Goal: Transaction & Acquisition: Purchase product/service

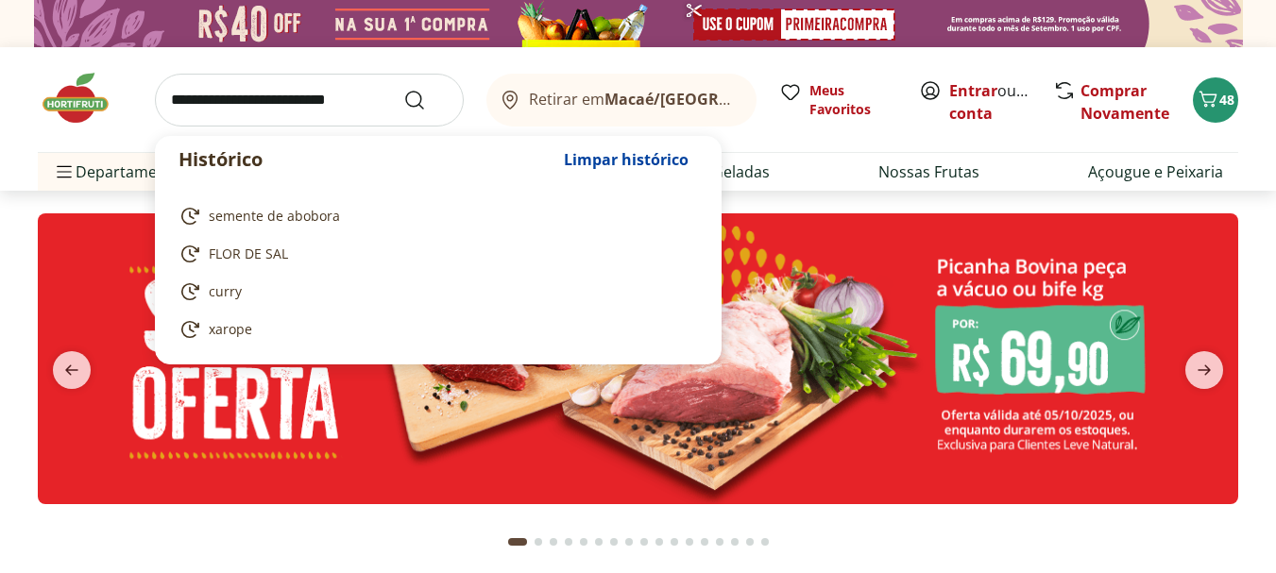
click at [315, 85] on input "search" at bounding box center [309, 100] width 309 height 53
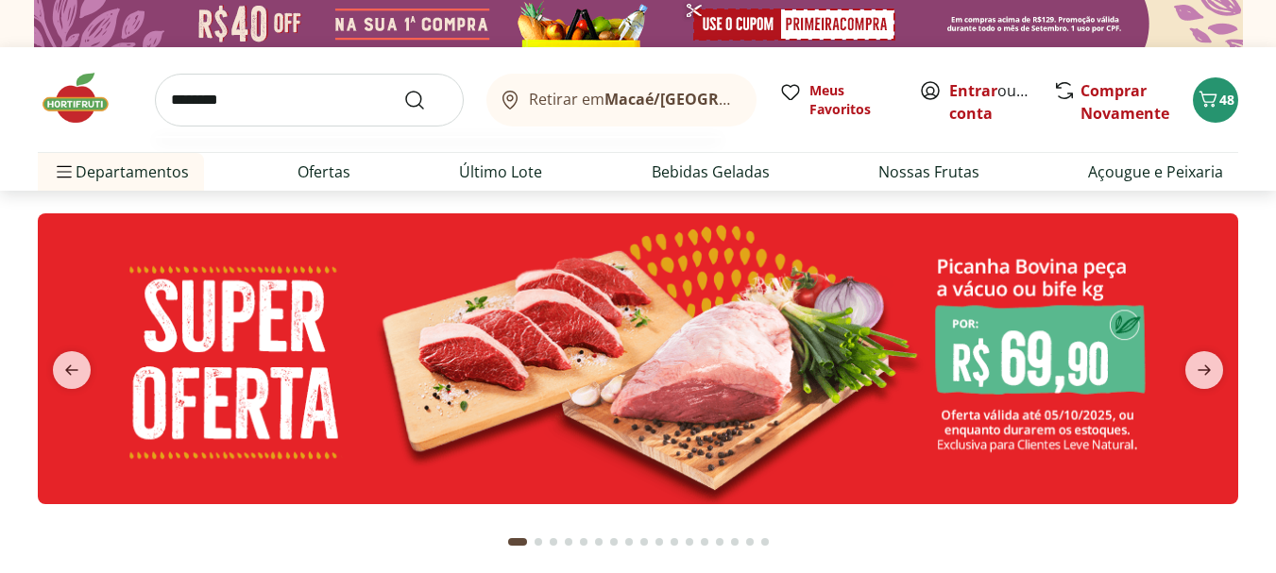
type input "********"
click at [403, 89] on button "Submit Search" at bounding box center [425, 100] width 45 height 23
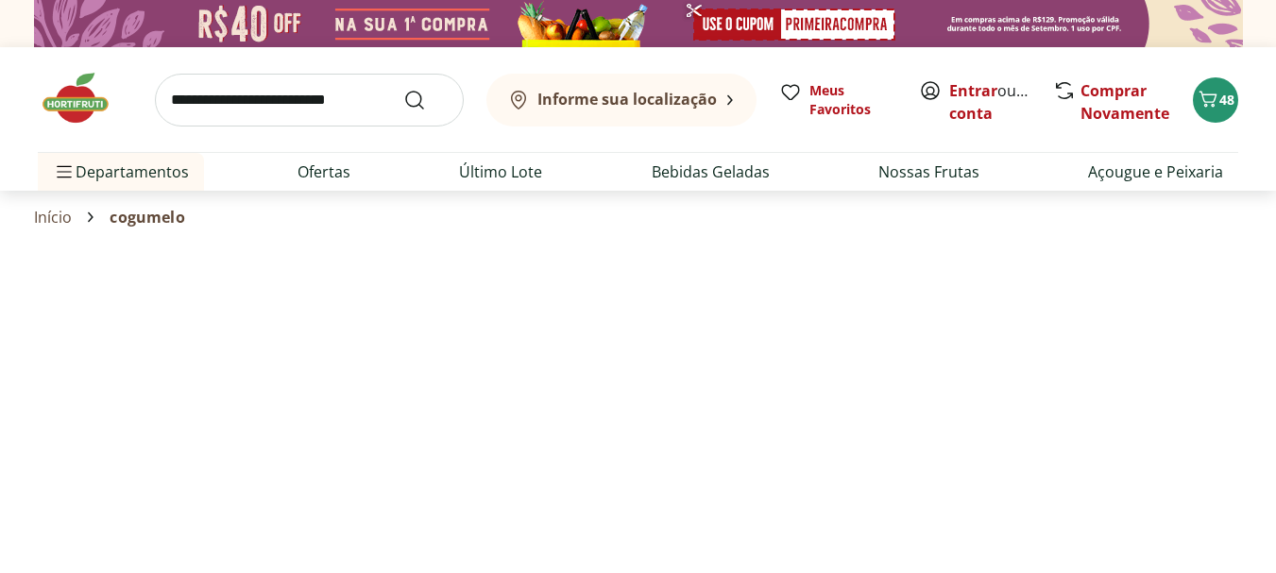
select select "**********"
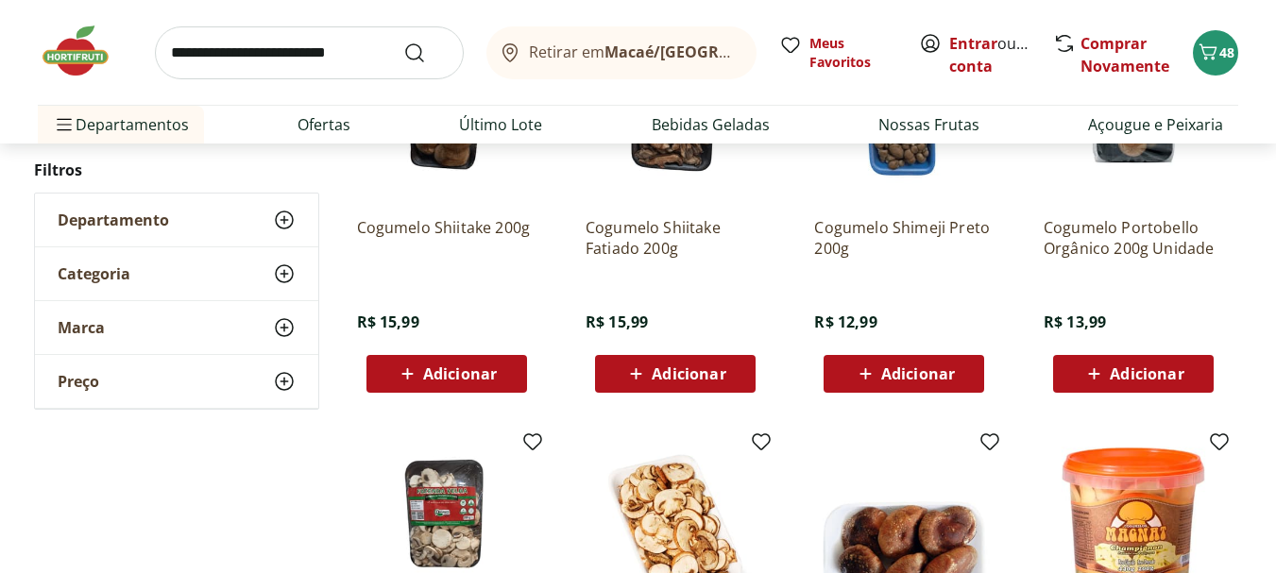
scroll to position [283, 0]
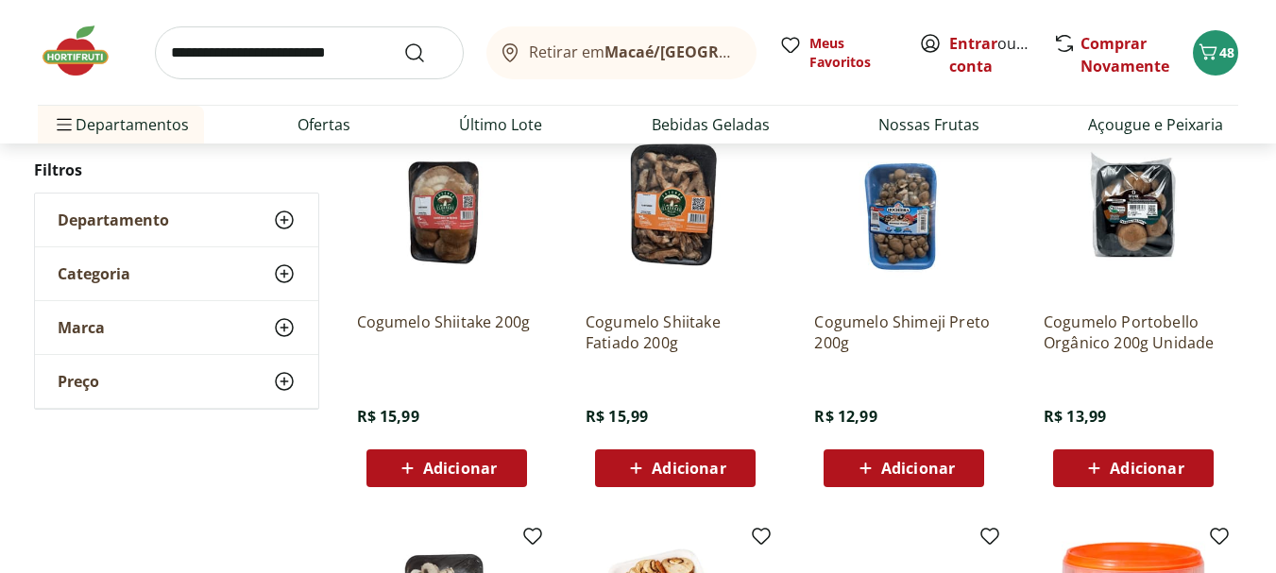
click at [917, 312] on p "Cogumelo Shimeji Preto 200g" at bounding box center [903, 333] width 179 height 42
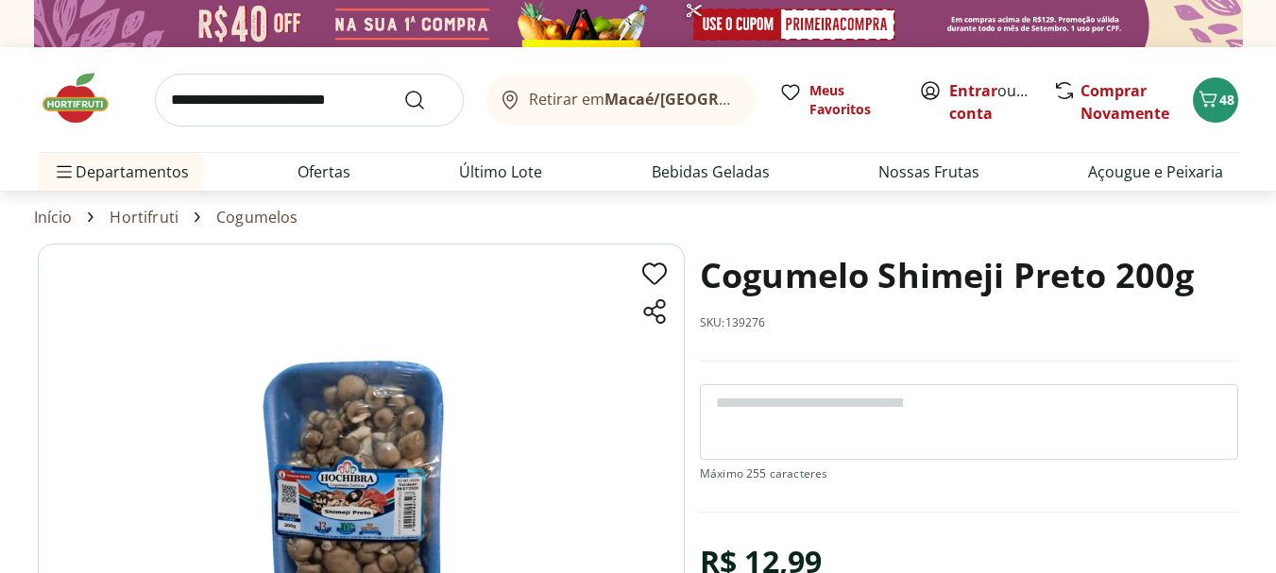
click at [331, 103] on input "search" at bounding box center [309, 100] width 309 height 53
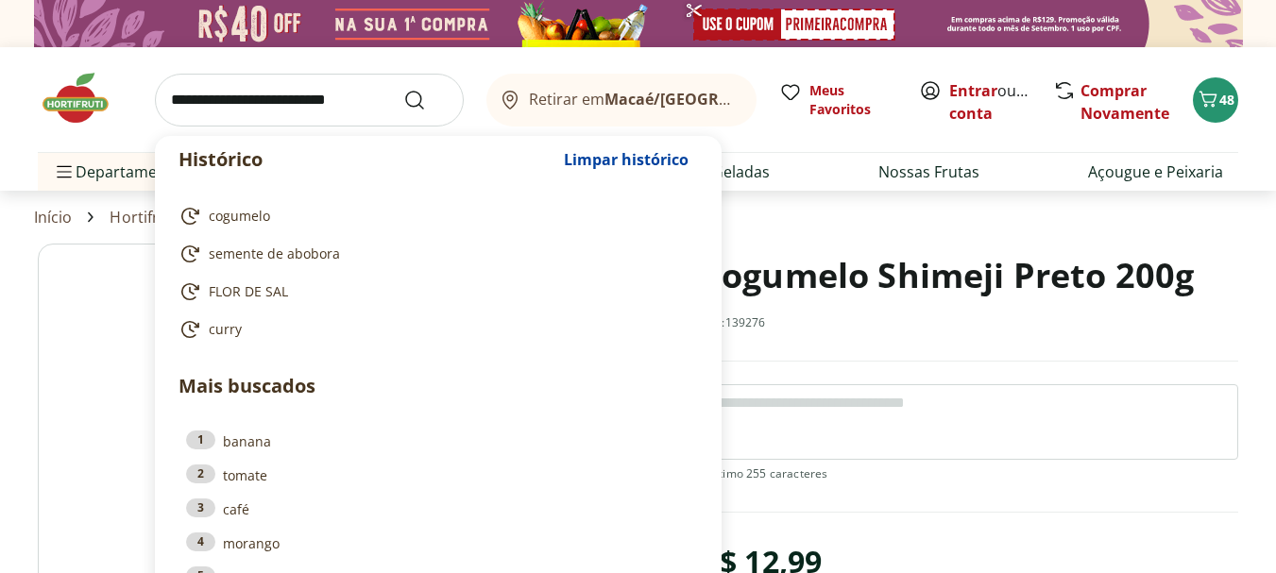
scroll to position [283, 0]
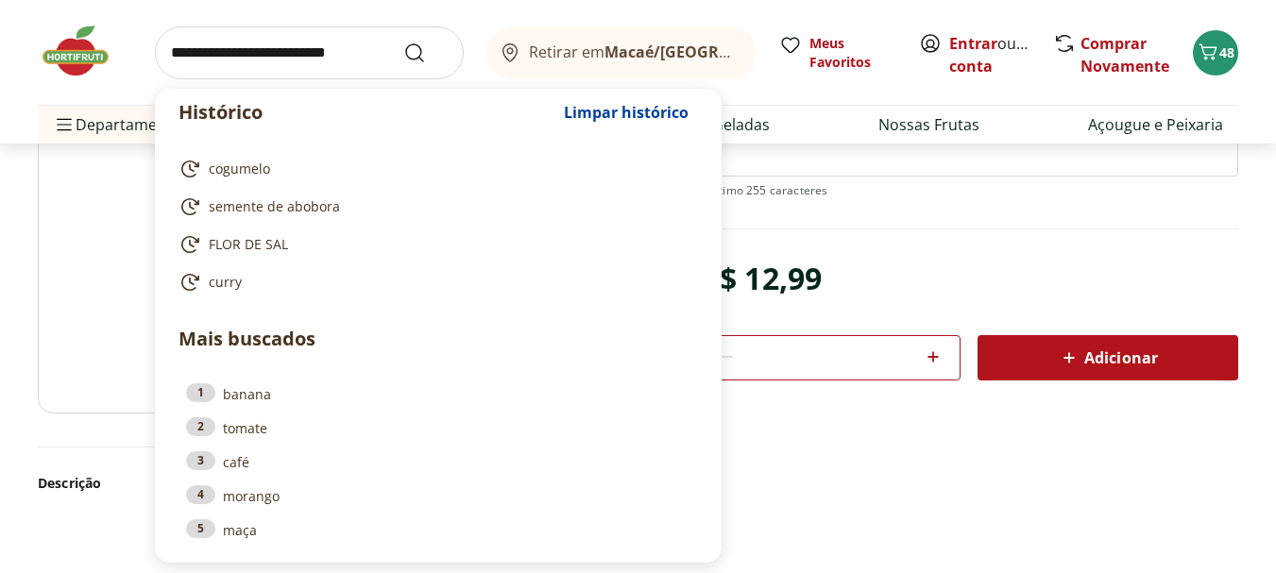
select select "**********"
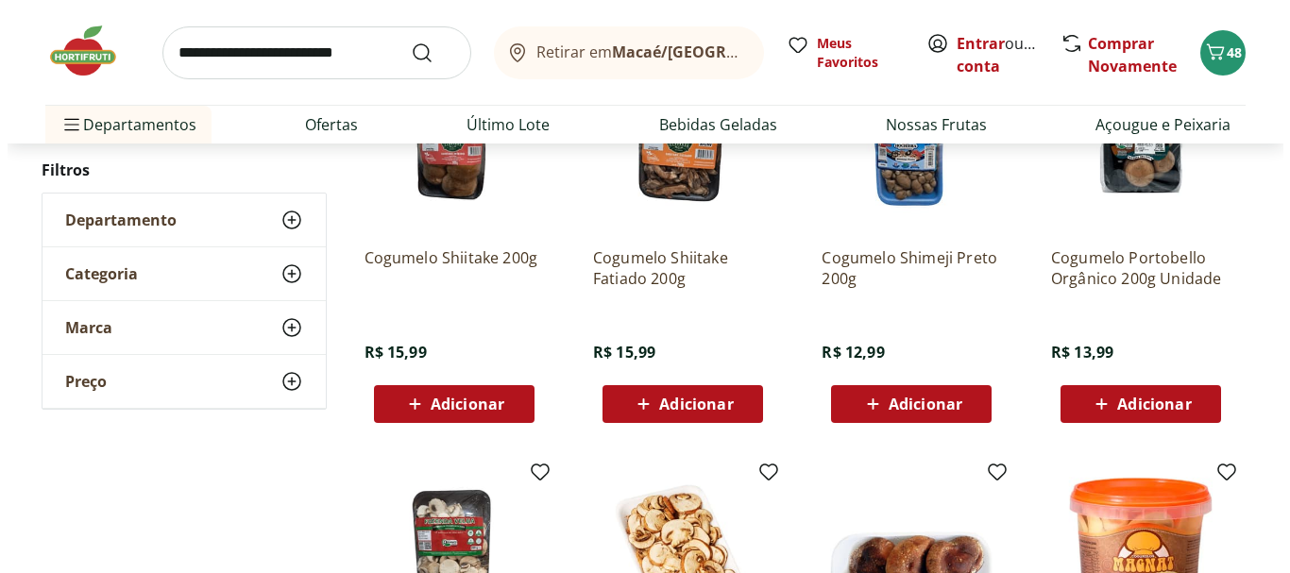
scroll to position [661, 0]
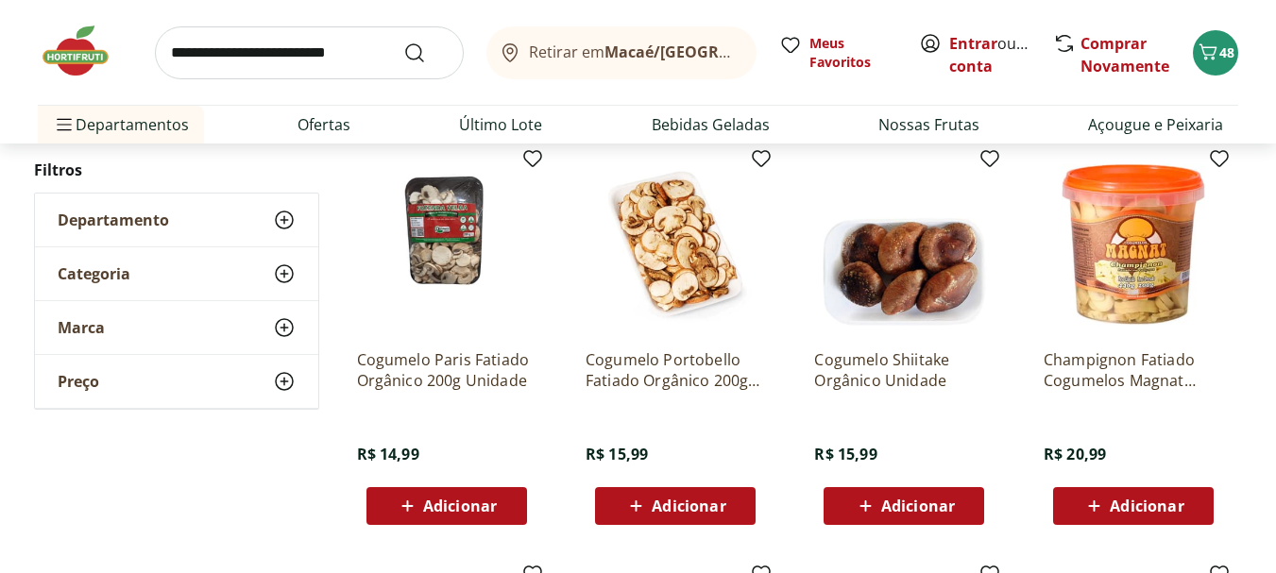
click at [463, 506] on span "Adicionar" at bounding box center [460, 506] width 74 height 15
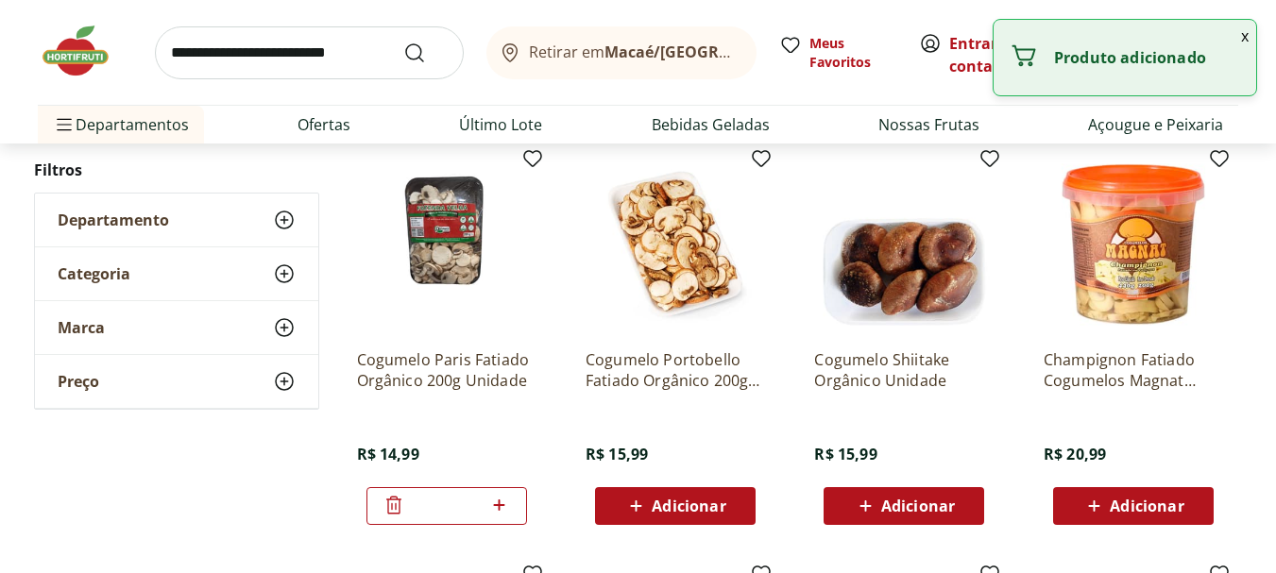
click at [499, 507] on icon at bounding box center [499, 505] width 11 height 11
click at [499, 506] on icon at bounding box center [499, 505] width 11 height 11
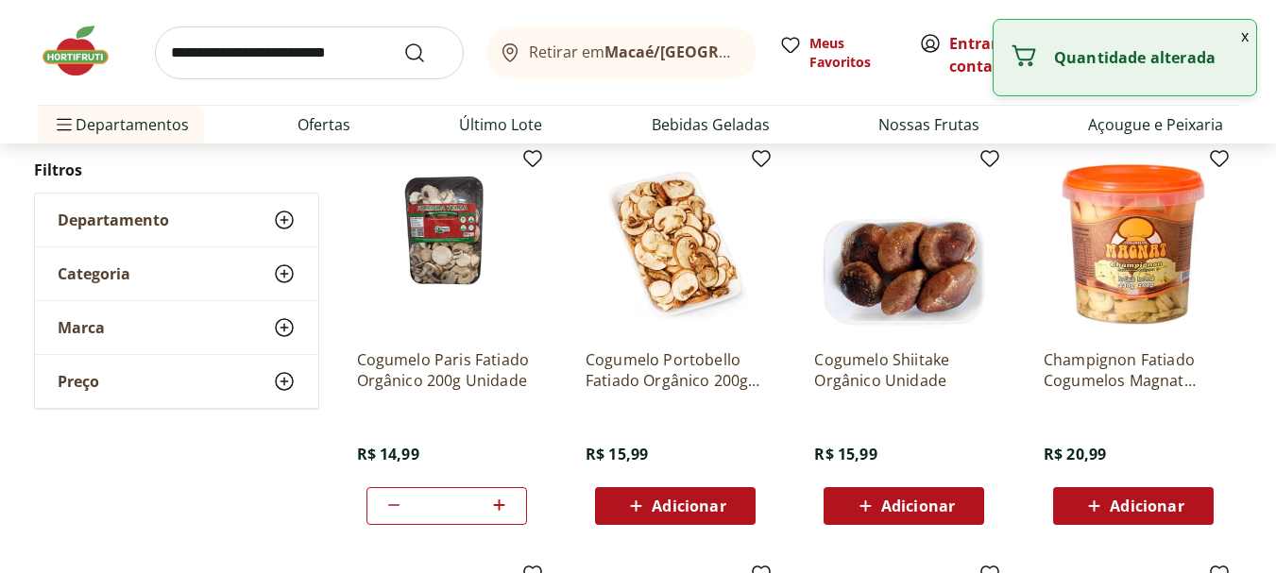
click at [499, 506] on icon at bounding box center [499, 505] width 11 height 11
click at [500, 506] on icon at bounding box center [499, 505] width 11 height 11
click at [501, 506] on icon at bounding box center [499, 505] width 24 height 23
click at [502, 506] on icon at bounding box center [499, 505] width 24 height 23
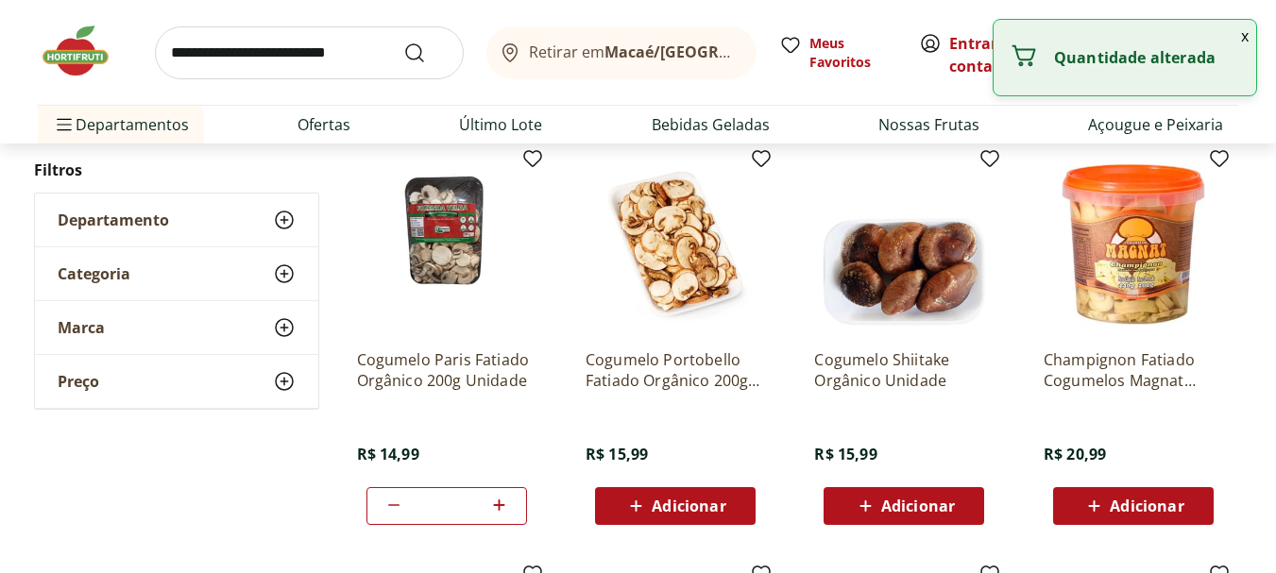
click at [503, 506] on icon at bounding box center [499, 505] width 24 height 23
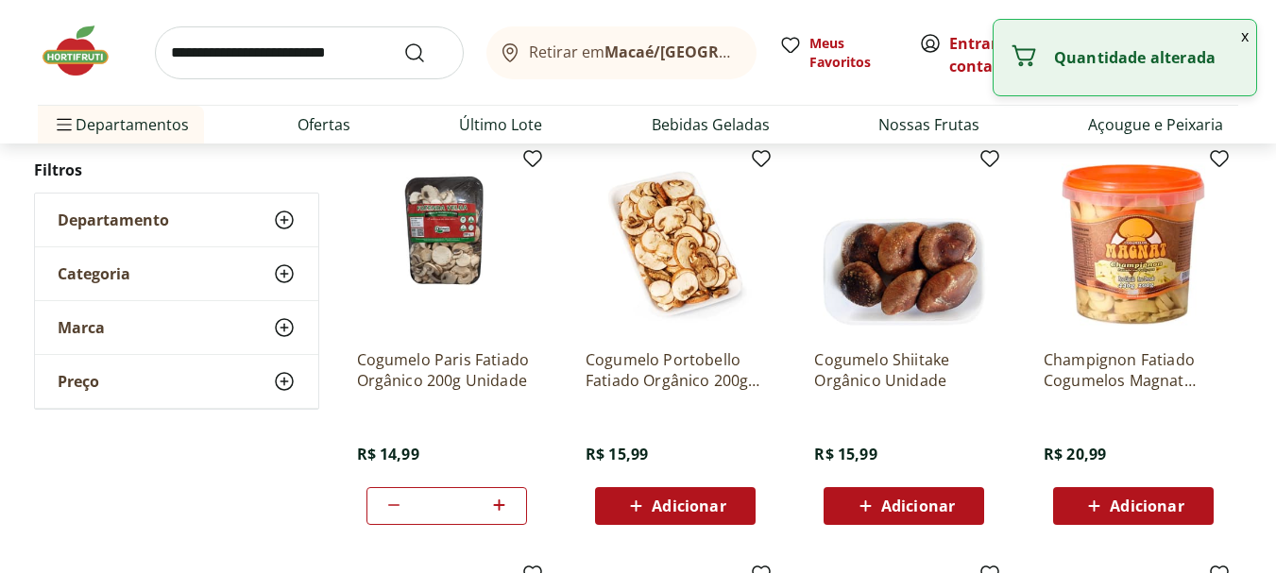
click at [503, 506] on icon at bounding box center [499, 505] width 24 height 23
click at [502, 505] on icon at bounding box center [499, 505] width 11 height 11
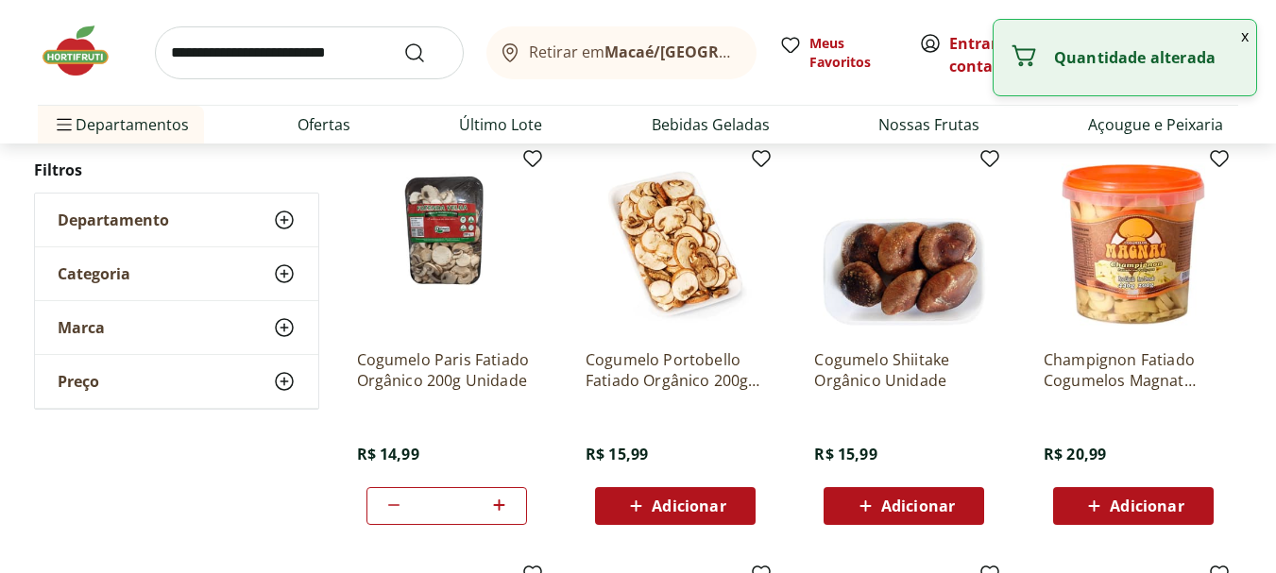
click at [502, 505] on icon at bounding box center [499, 505] width 11 height 11
click at [502, 504] on icon at bounding box center [499, 505] width 11 height 11
type input "*"
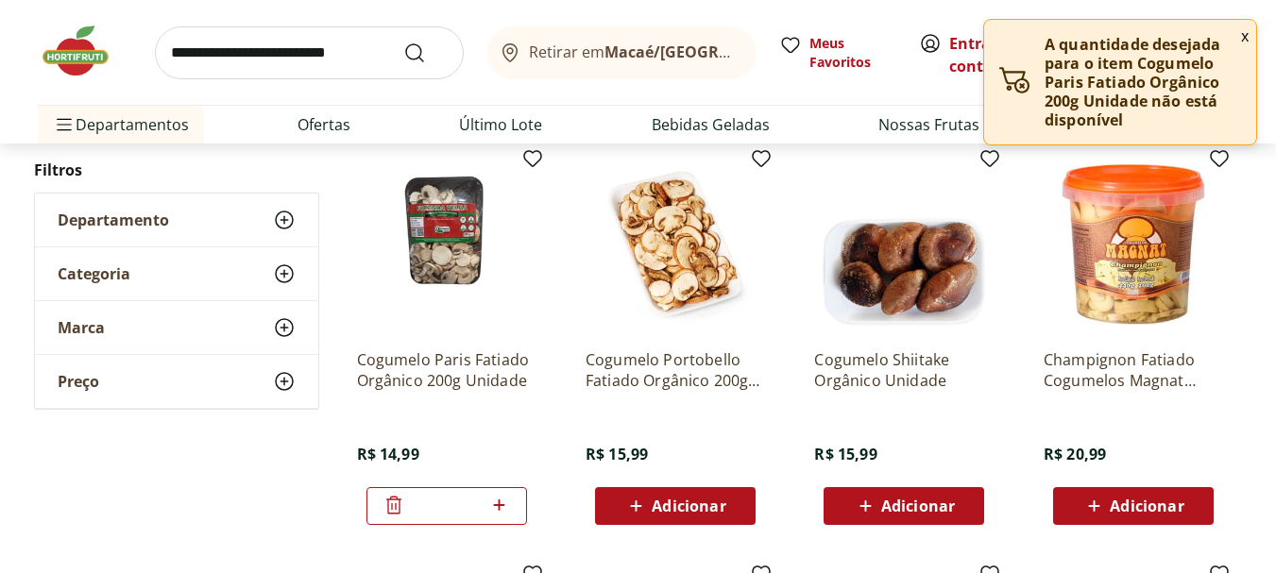
click at [1099, 97] on p "A quantidade desejada para o item Cogumelo Paris Fatiado Orgânico 200g Unidade …" at bounding box center [1143, 82] width 196 height 94
click at [1241, 34] on button "x" at bounding box center [1245, 36] width 23 height 32
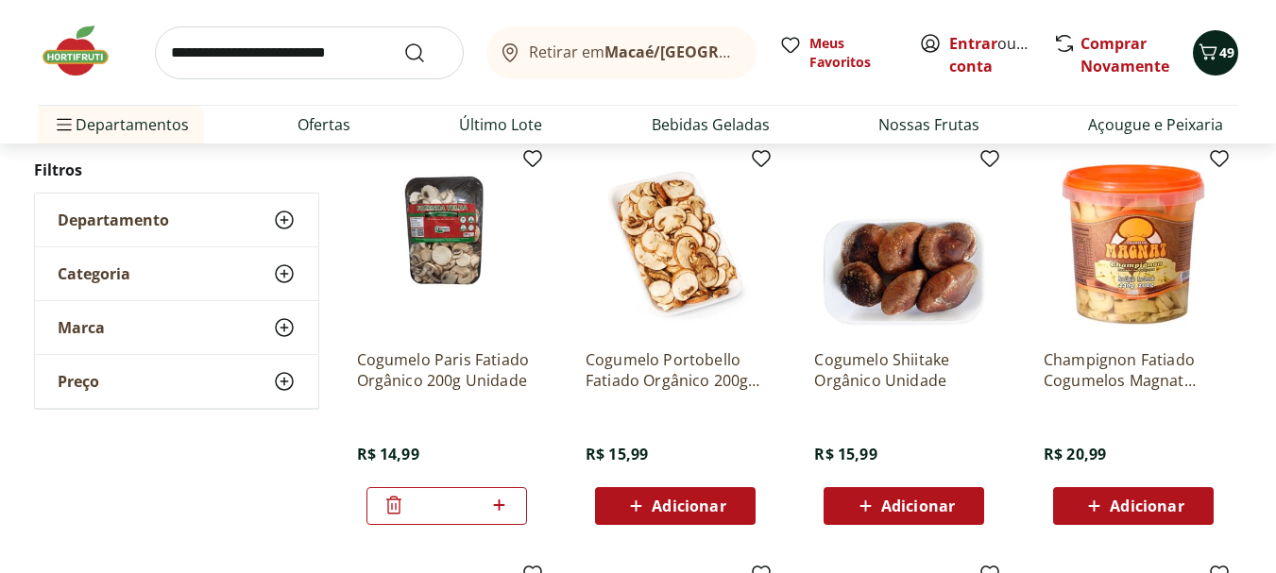
click at [1221, 50] on span "49" at bounding box center [1226, 52] width 15 height 18
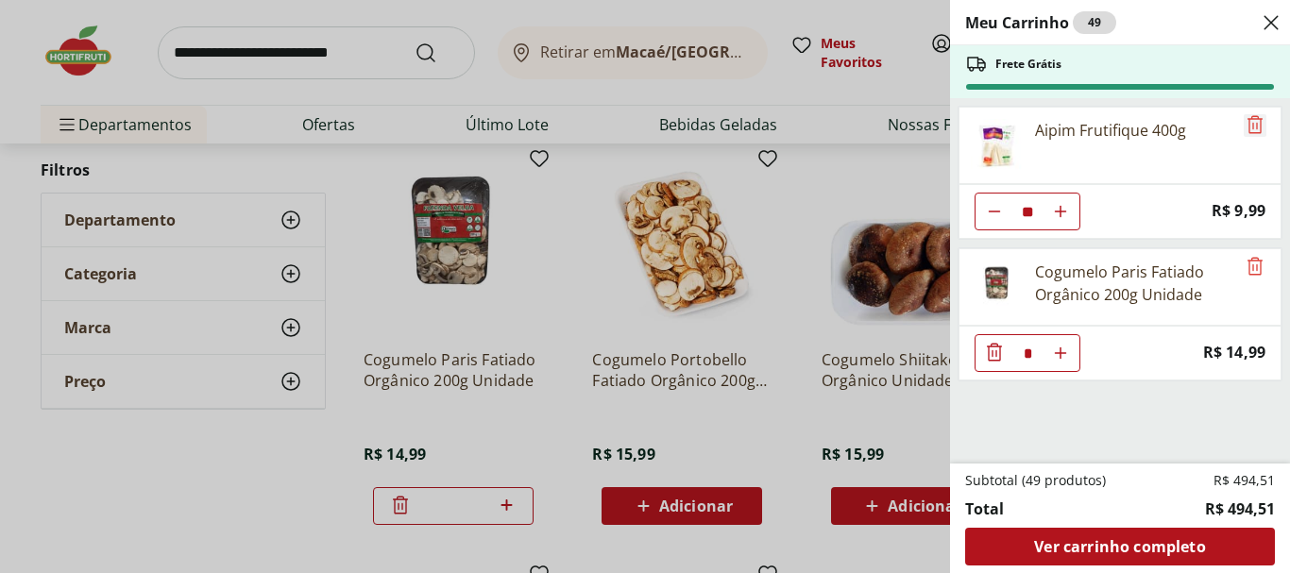
click at [1251, 126] on icon "Remove" at bounding box center [1255, 124] width 23 height 23
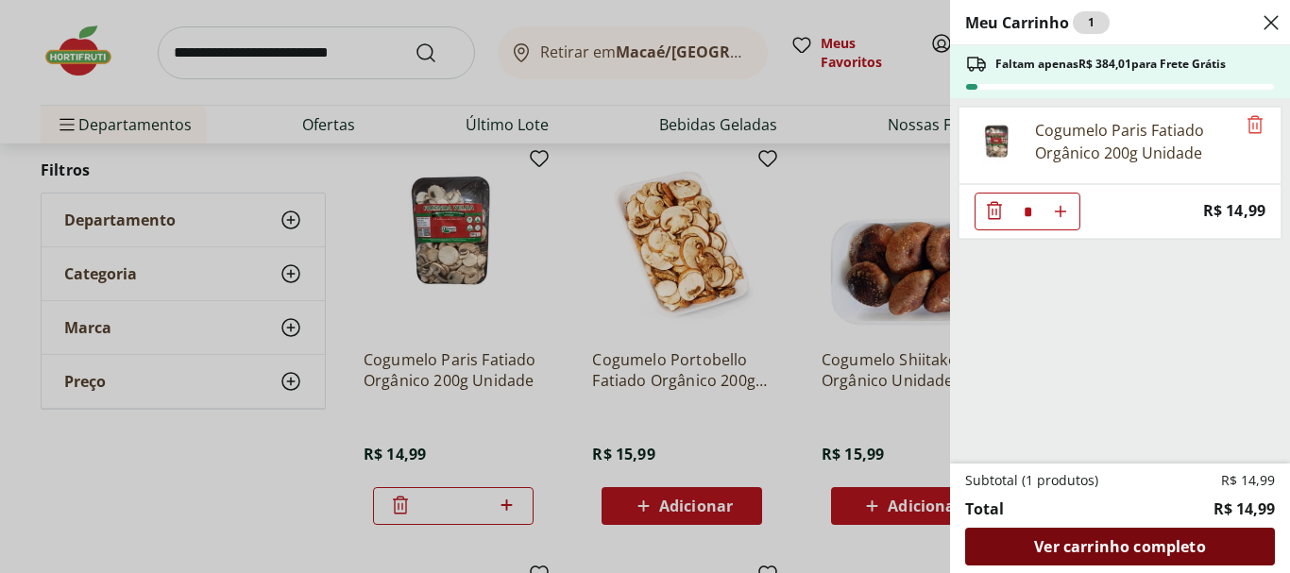
click at [1179, 550] on span "Ver carrinho completo" at bounding box center [1119, 546] width 171 height 15
